Goal: Check status

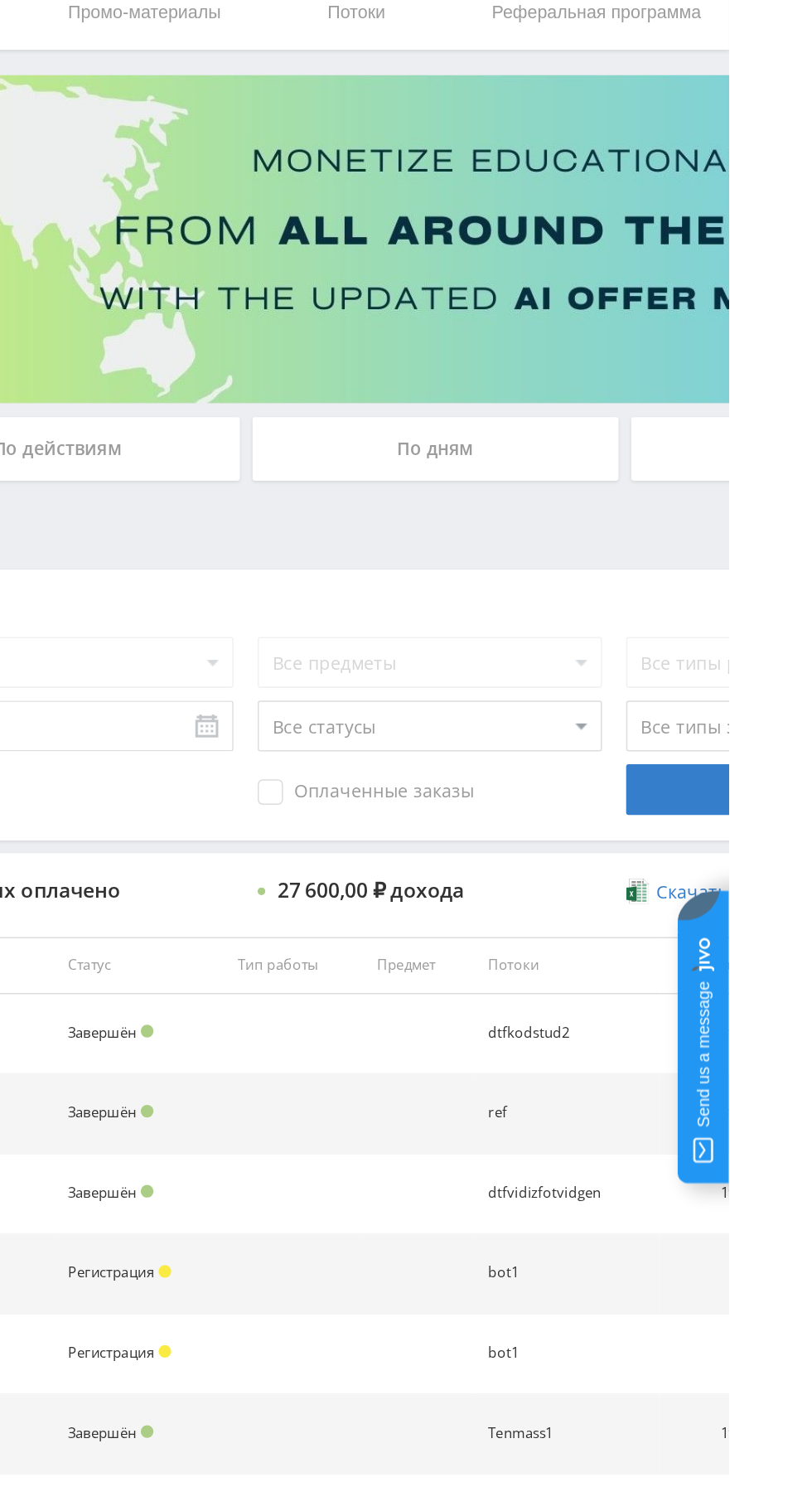
click at [643, 349] on div "По дням" at bounding box center [621, 360] width 238 height 42
click at [0, 0] on input "По дням" at bounding box center [0, 0] width 0 height 0
